Goal: Task Accomplishment & Management: Use online tool/utility

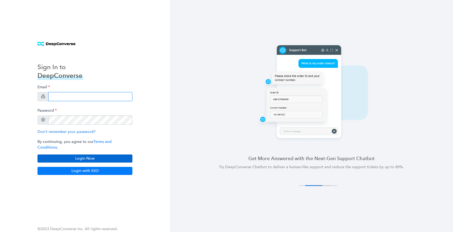
type input "[PERSON_NAME][EMAIL_ADDRESS][DOMAIN_NAME]"
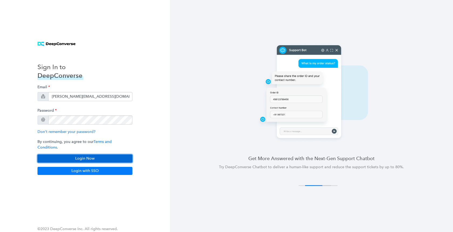
click at [86, 156] on button "Login Now" at bounding box center [84, 159] width 95 height 8
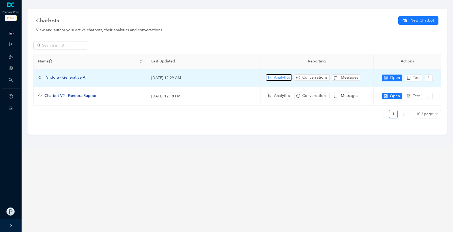
click at [280, 76] on span "Analytics" at bounding box center [282, 78] width 16 height 6
